Goal: Participate in discussion: Engage in conversation with other users on a specific topic

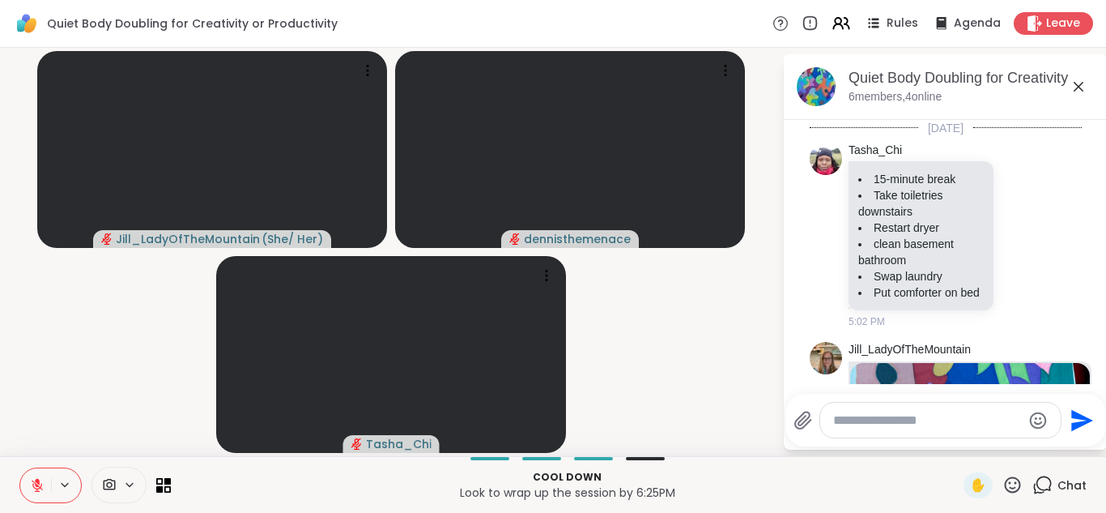
scroll to position [1206, 0]
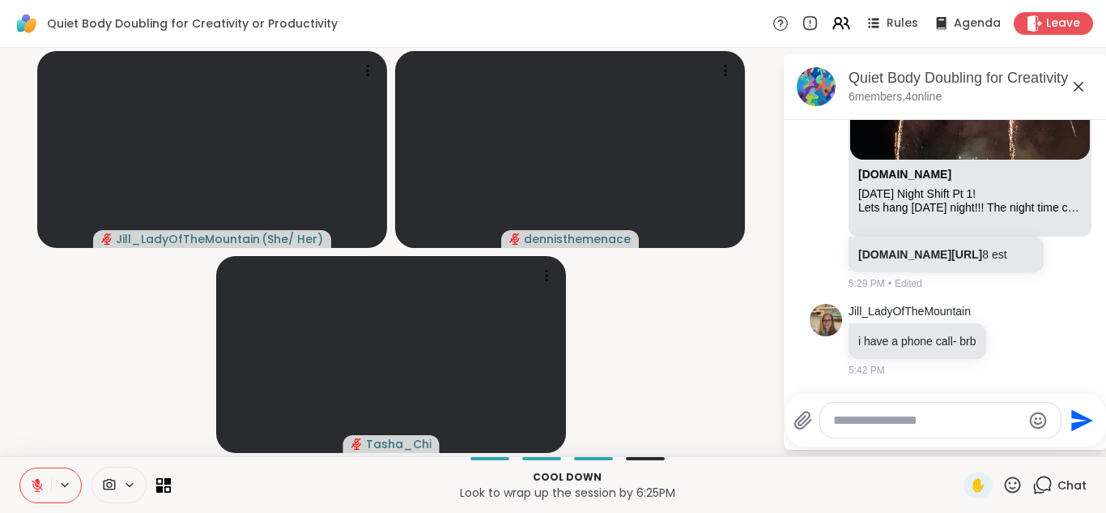
click at [1029, 168] on div "[DOMAIN_NAME]" at bounding box center [970, 178] width 224 height 20
click at [1039, 21] on icon at bounding box center [1034, 23] width 15 height 17
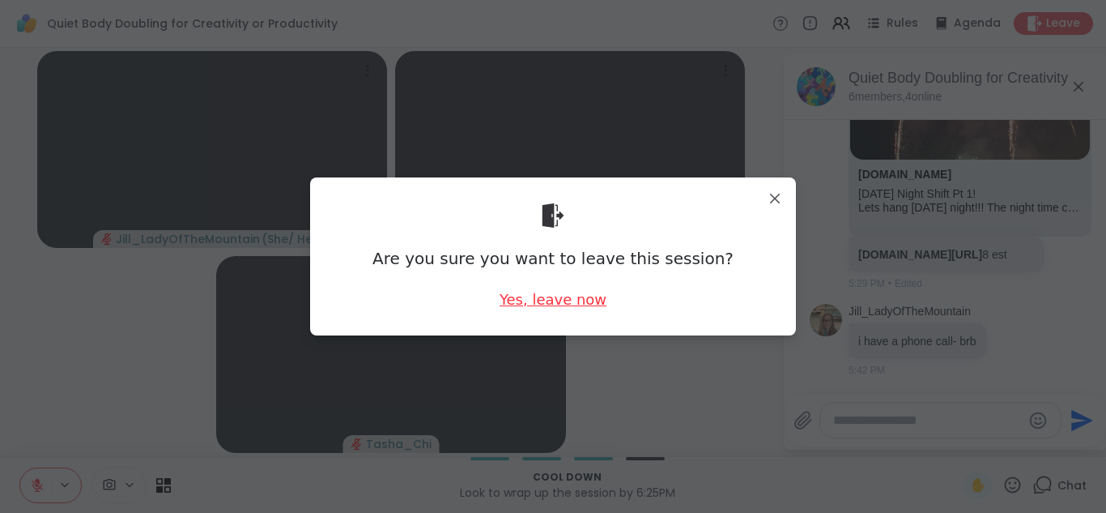
click at [586, 300] on div "Yes, leave now" at bounding box center [553, 299] width 107 height 20
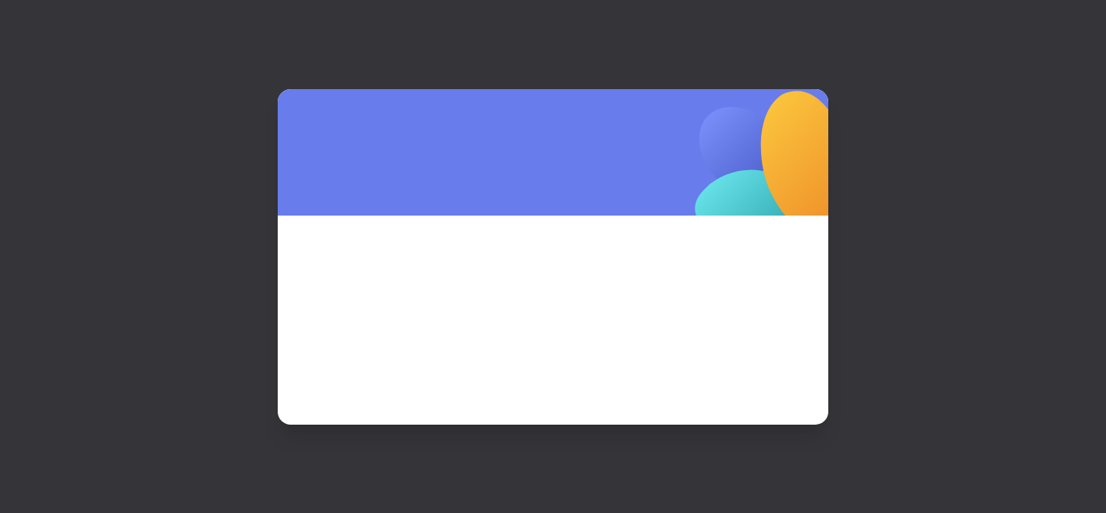
click at [586, 300] on span at bounding box center [553, 297] width 473 height 87
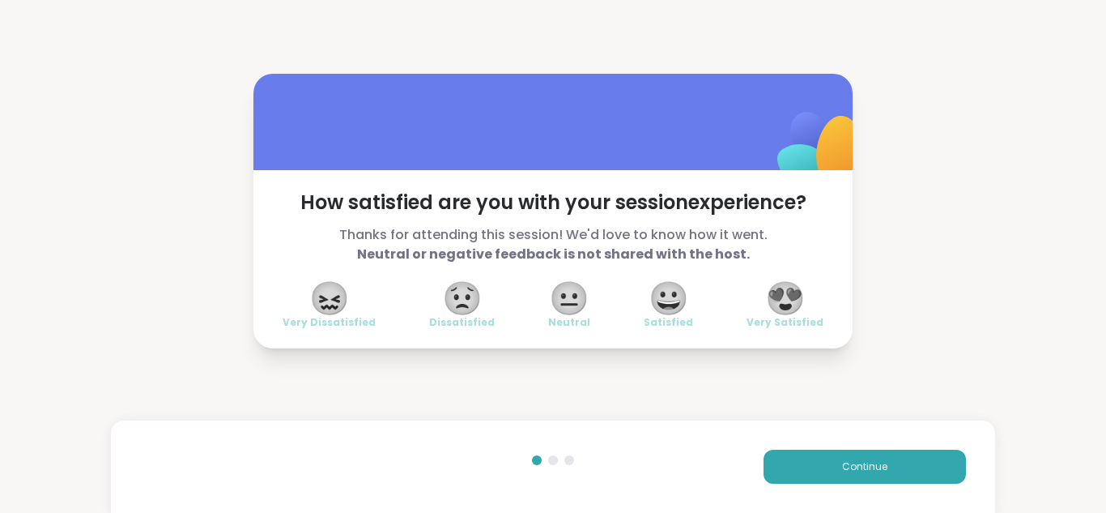
click at [793, 296] on span "😍" at bounding box center [785, 297] width 40 height 29
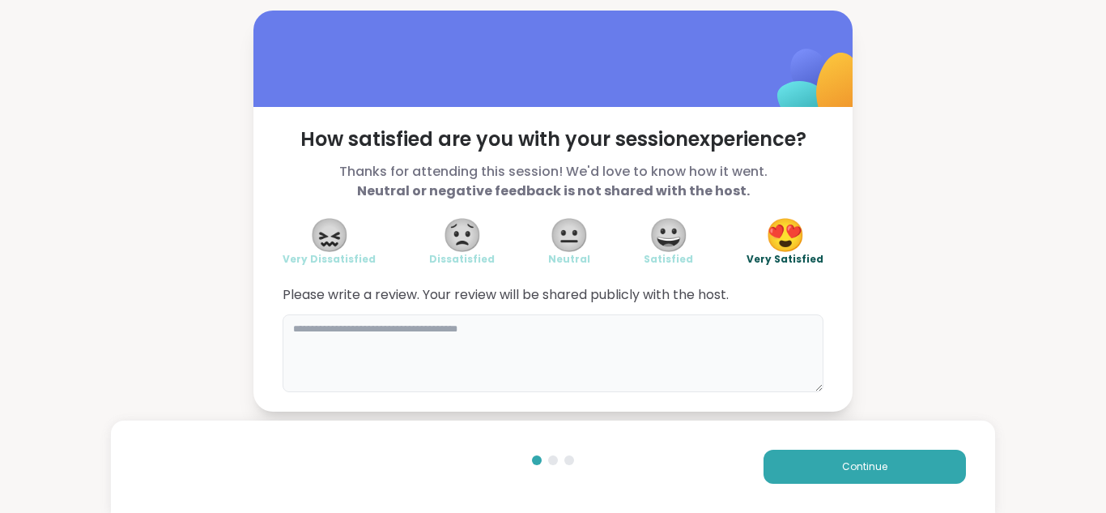
click at [560, 321] on textarea at bounding box center [553, 353] width 541 height 78
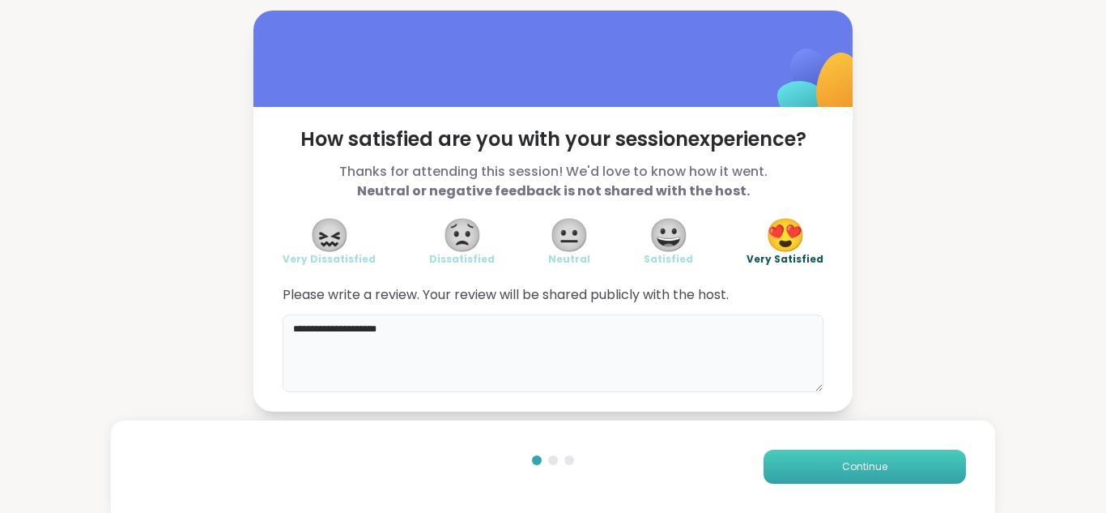
type textarea "**********"
click at [900, 458] on button "Continue" at bounding box center [865, 466] width 202 height 34
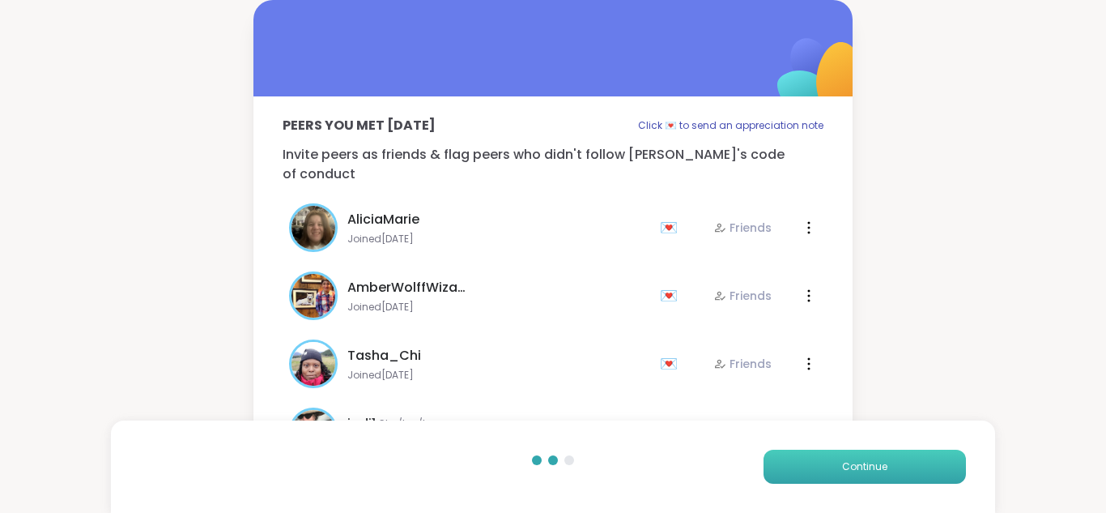
click at [900, 458] on button "Continue" at bounding box center [865, 466] width 202 height 34
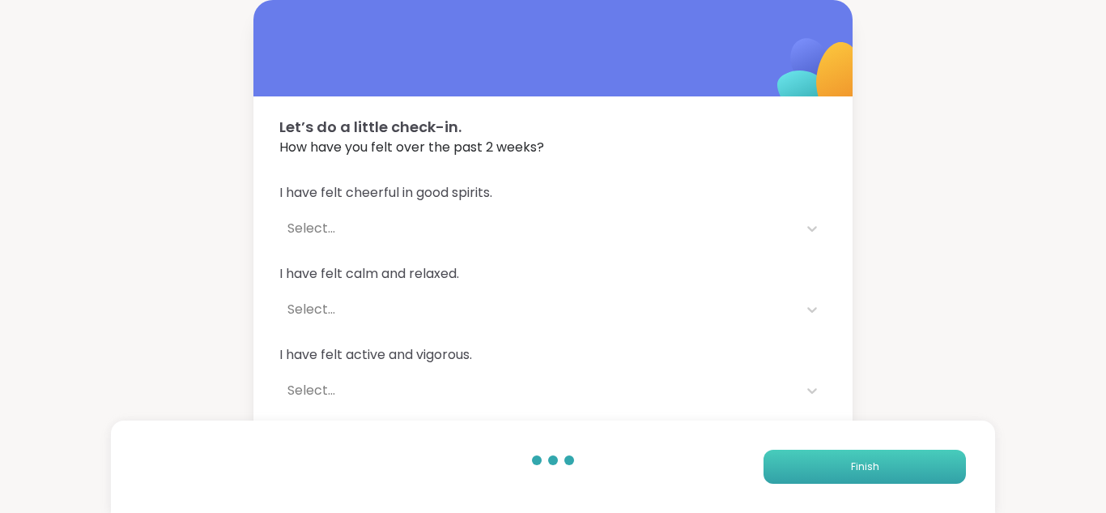
click at [901, 459] on button "Finish" at bounding box center [865, 466] width 202 height 34
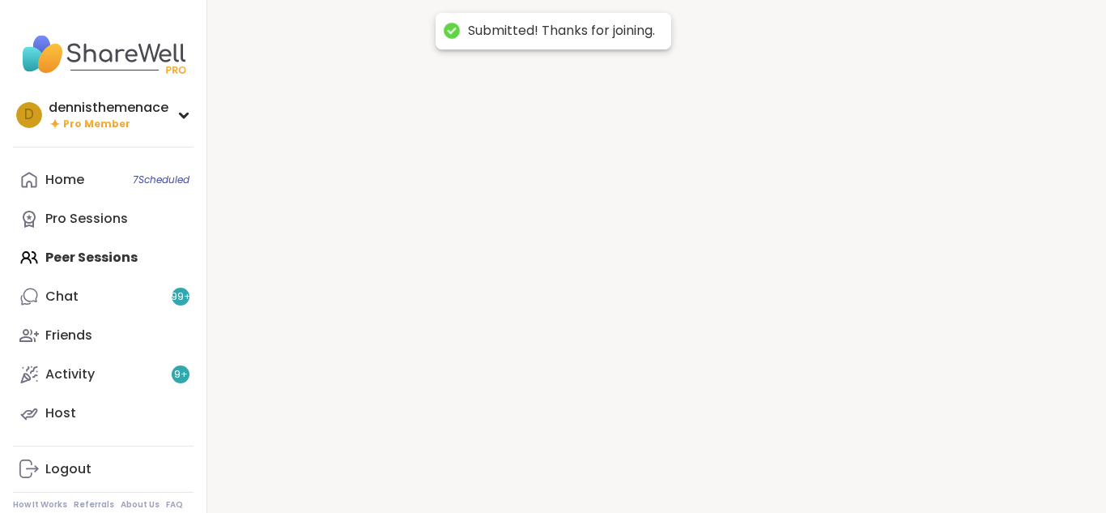
click at [901, 459] on div at bounding box center [656, 256] width 899 height 513
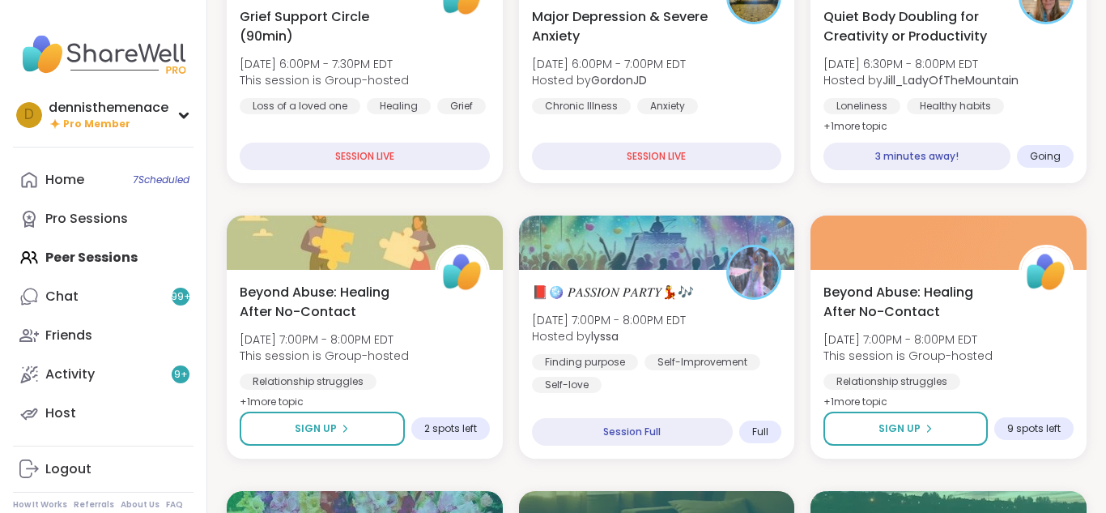
scroll to position [551, 0]
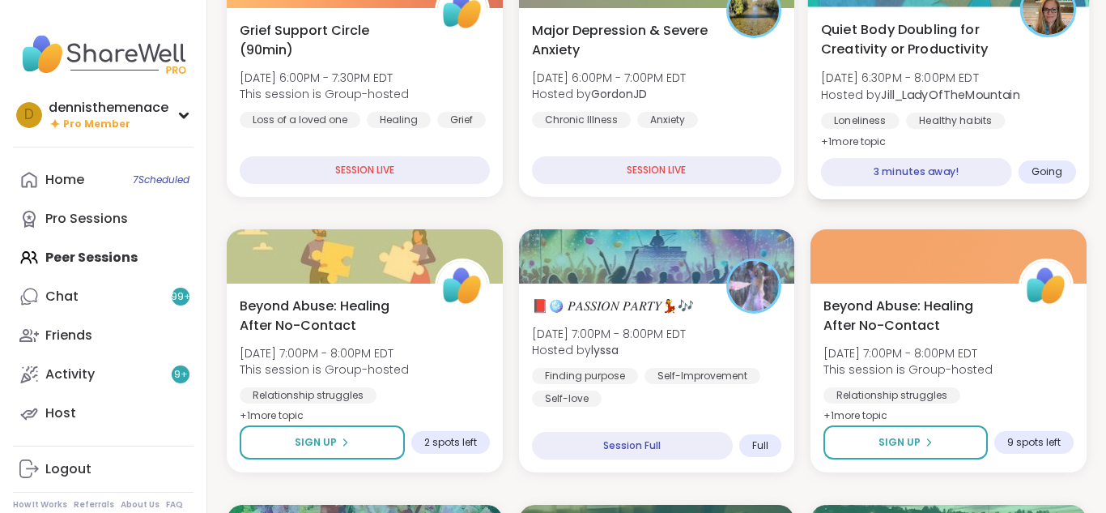
click at [918, 92] on b "Jill_LadyOfTheMountain" at bounding box center [951, 94] width 138 height 16
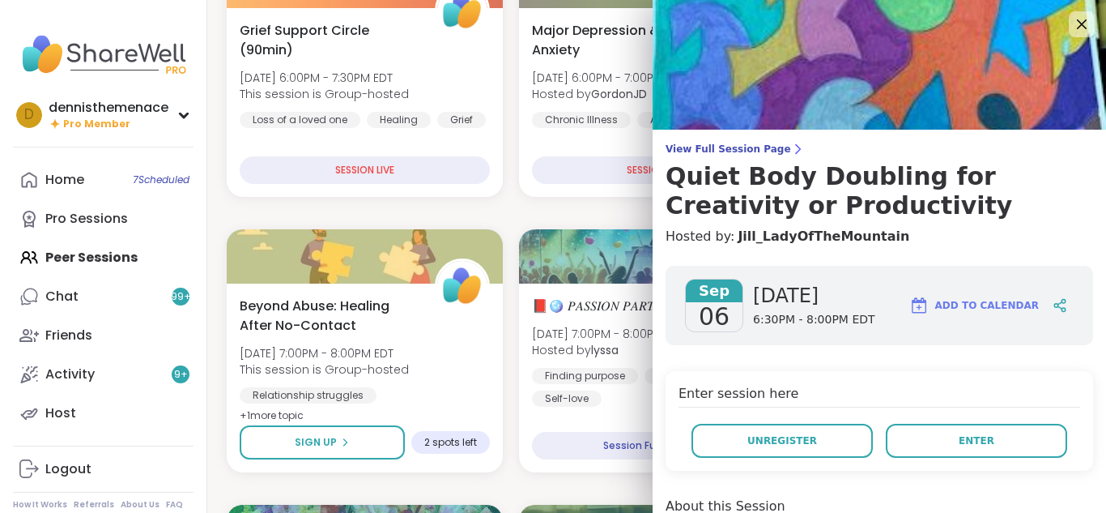
click at [922, 241] on h4 "Hosted by: Jill_LadyOfTheMountain" at bounding box center [880, 236] width 428 height 19
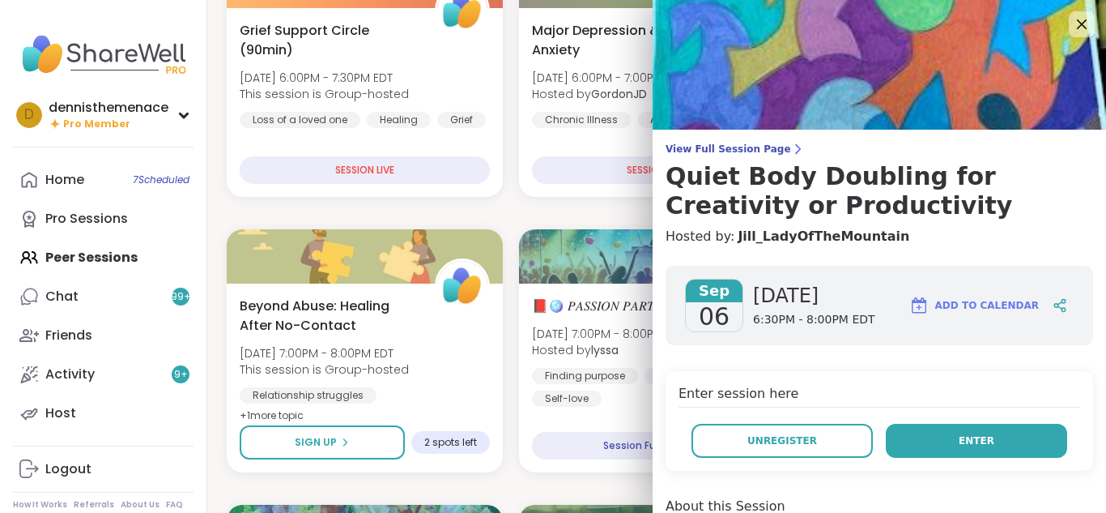
click at [972, 432] on button "Enter" at bounding box center [976, 441] width 181 height 34
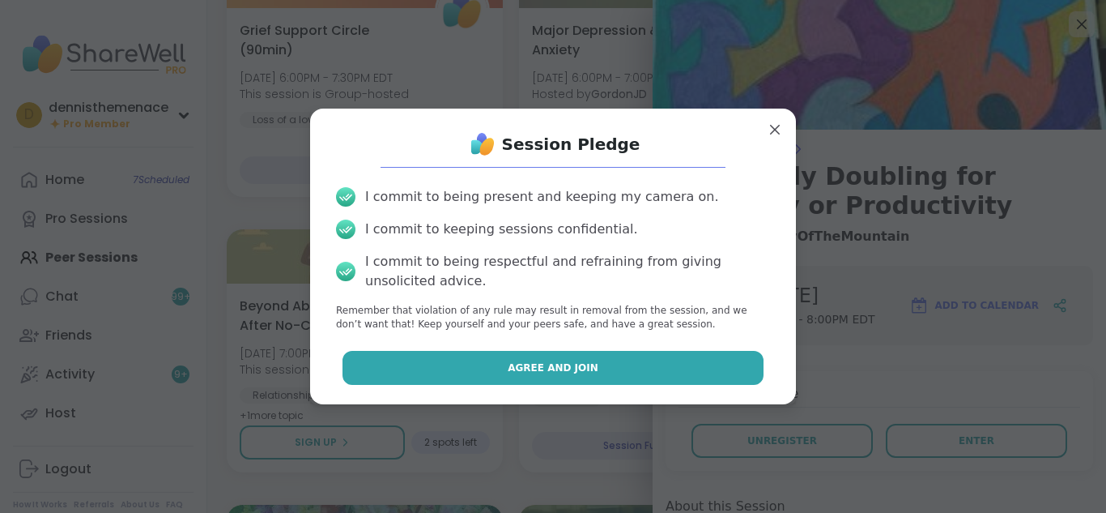
click at [615, 369] on button "Agree and Join" at bounding box center [554, 368] width 422 height 34
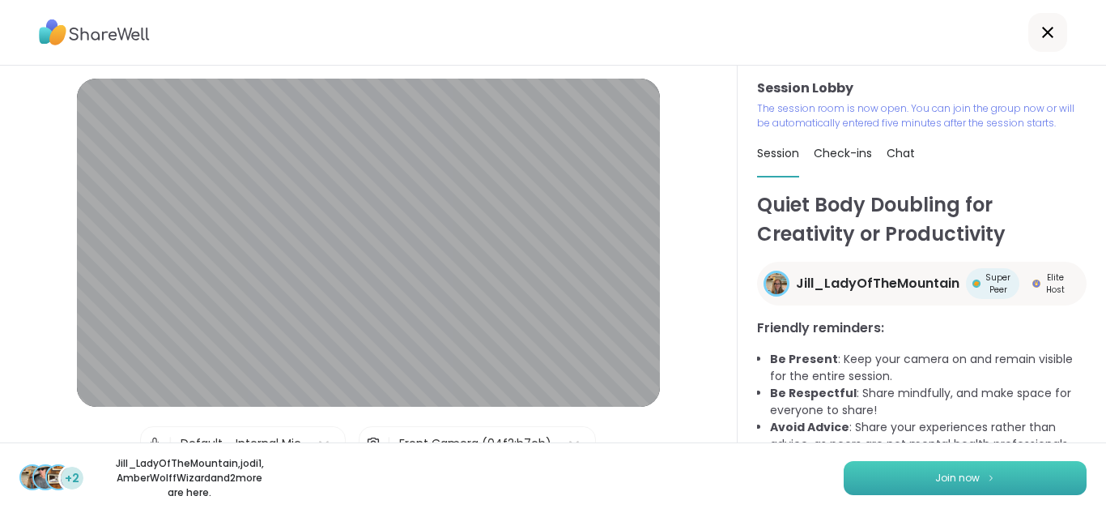
click at [960, 475] on span "Join now" at bounding box center [957, 478] width 45 height 15
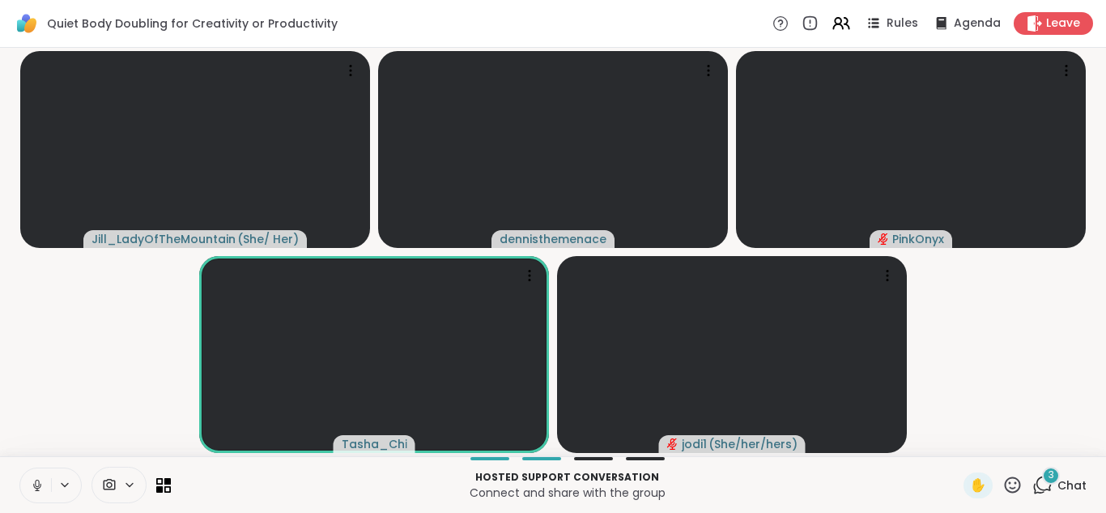
click at [1080, 482] on span "Chat" at bounding box center [1072, 485] width 29 height 16
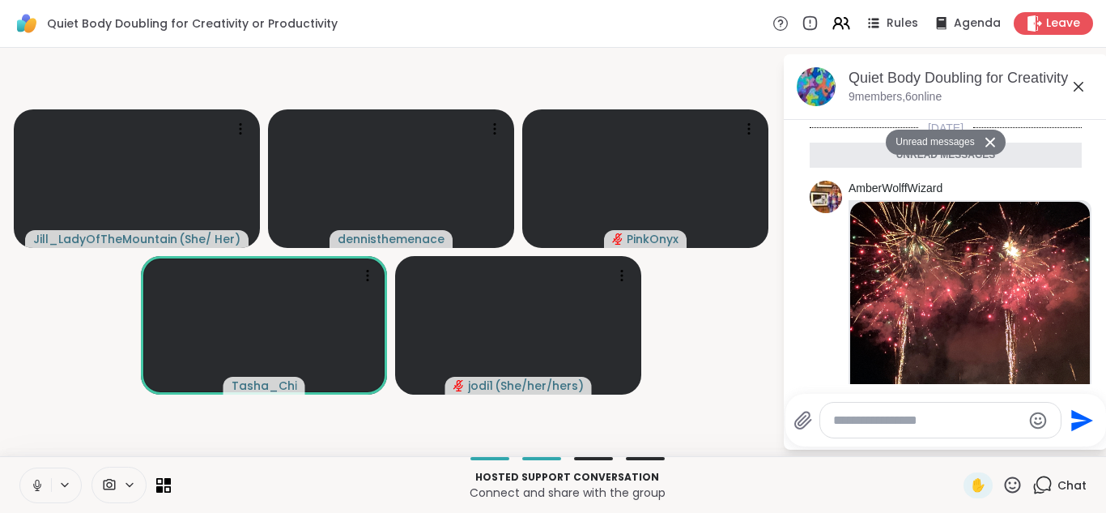
scroll to position [428, 0]
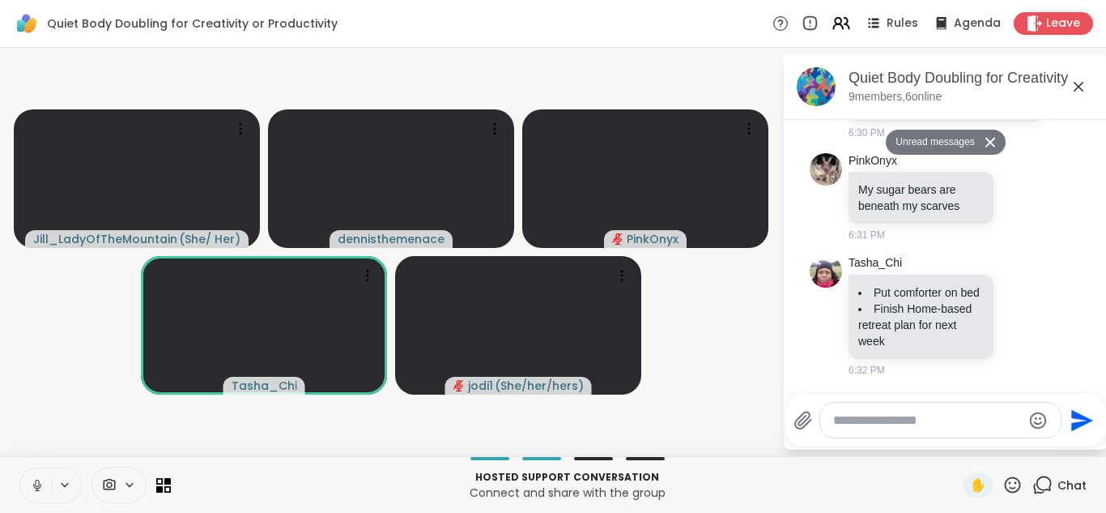
click at [876, 413] on textarea "Type your message" at bounding box center [927, 420] width 189 height 16
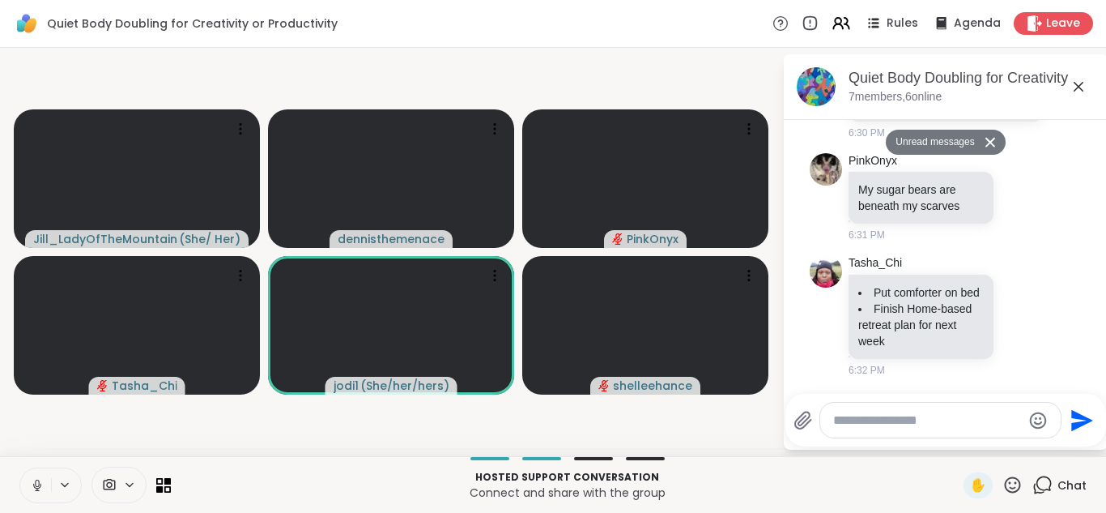
click at [968, 419] on textarea "Type your message" at bounding box center [927, 420] width 189 height 16
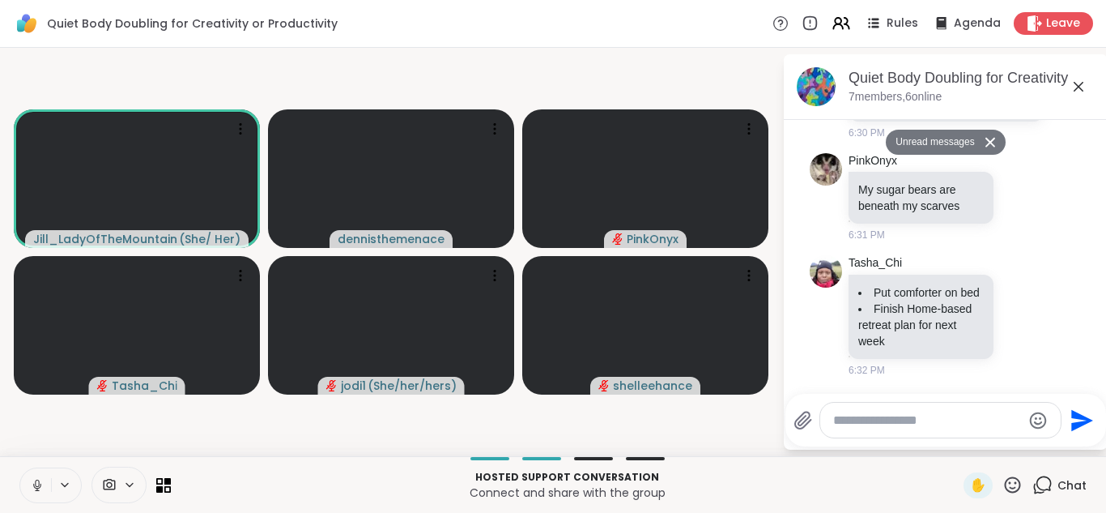
click at [40, 480] on icon at bounding box center [37, 485] width 15 height 15
click at [959, 420] on textarea "Type your message" at bounding box center [927, 420] width 189 height 16
click at [960, 421] on textarea "Type your message" at bounding box center [927, 420] width 189 height 16
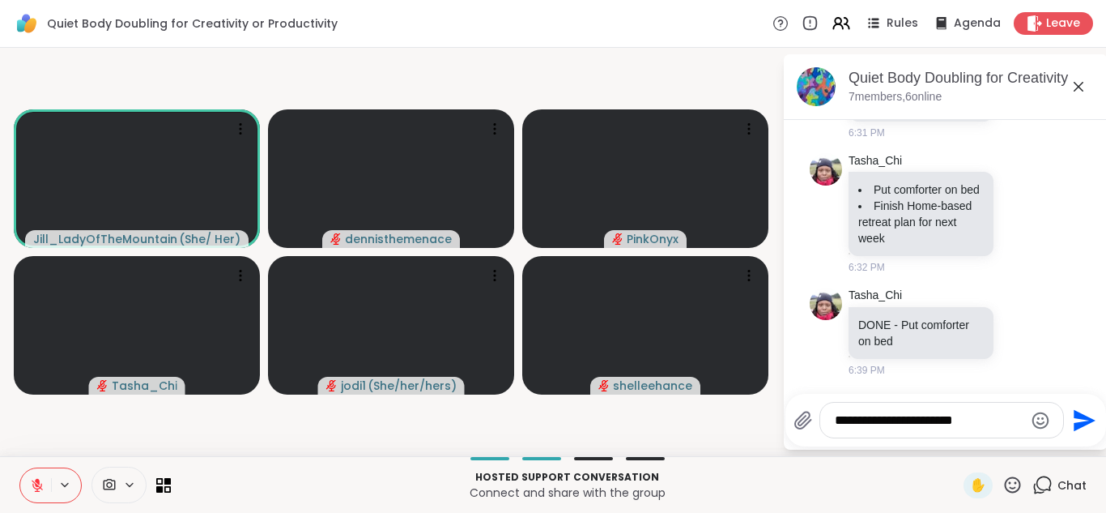
type textarea "**********"
